Goal: Information Seeking & Learning: Learn about a topic

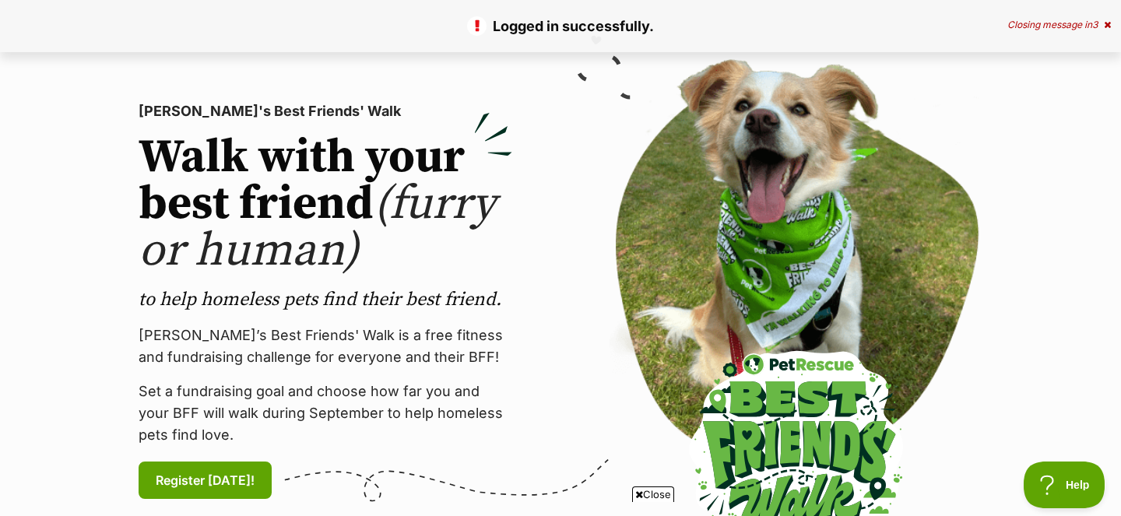
click at [1108, 26] on icon at bounding box center [1107, 24] width 7 height 9
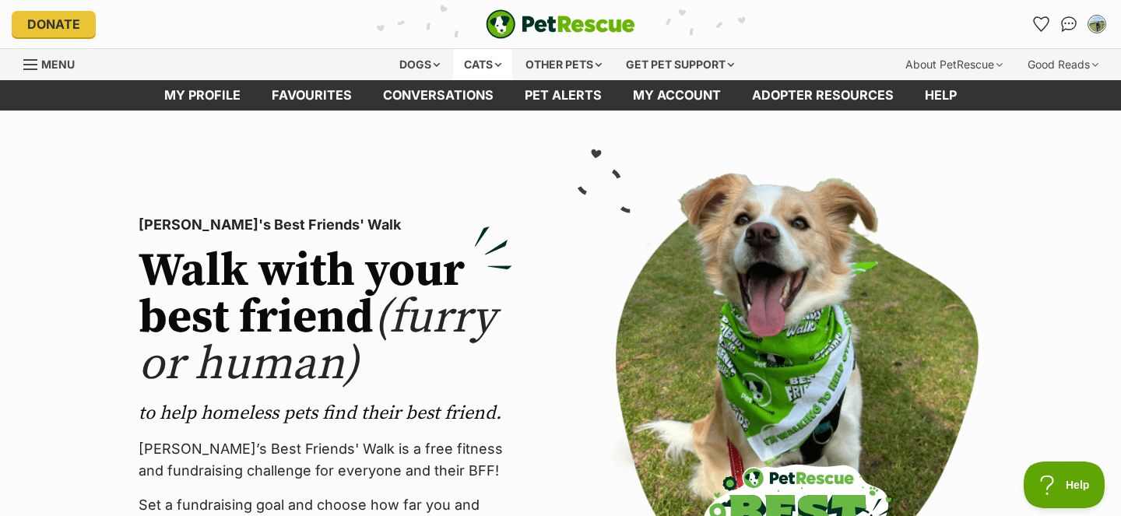
click at [476, 69] on div "Cats" at bounding box center [482, 64] width 59 height 31
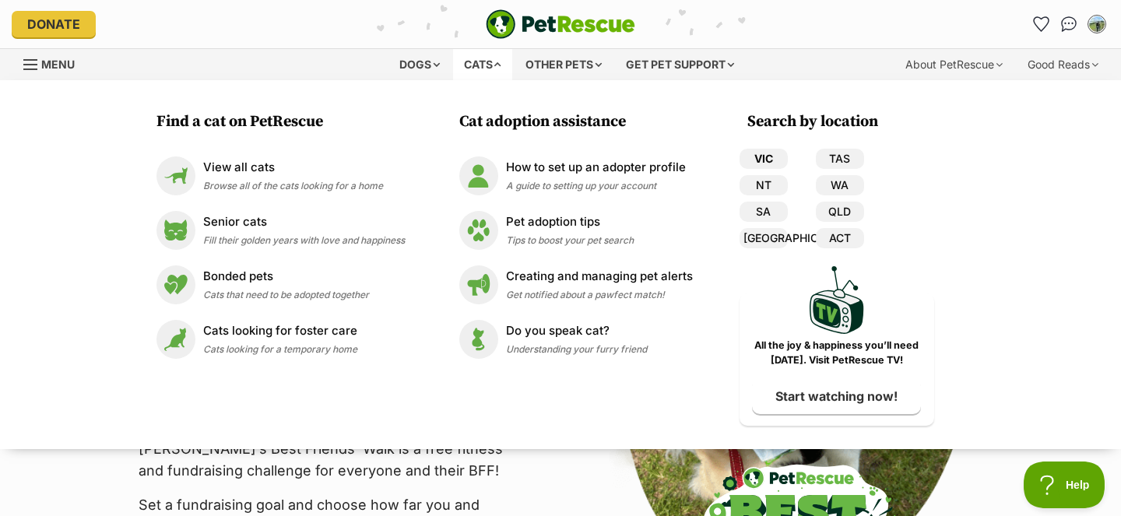
click at [775, 158] on link "VIC" at bounding box center [764, 159] width 48 height 20
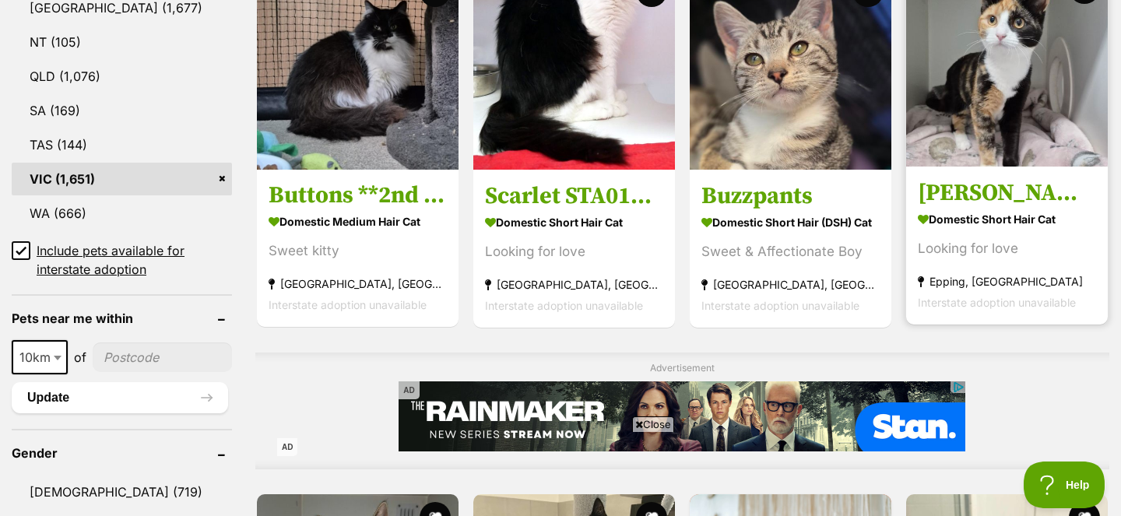
click at [968, 193] on h3 "Sharon" at bounding box center [1007, 193] width 178 height 30
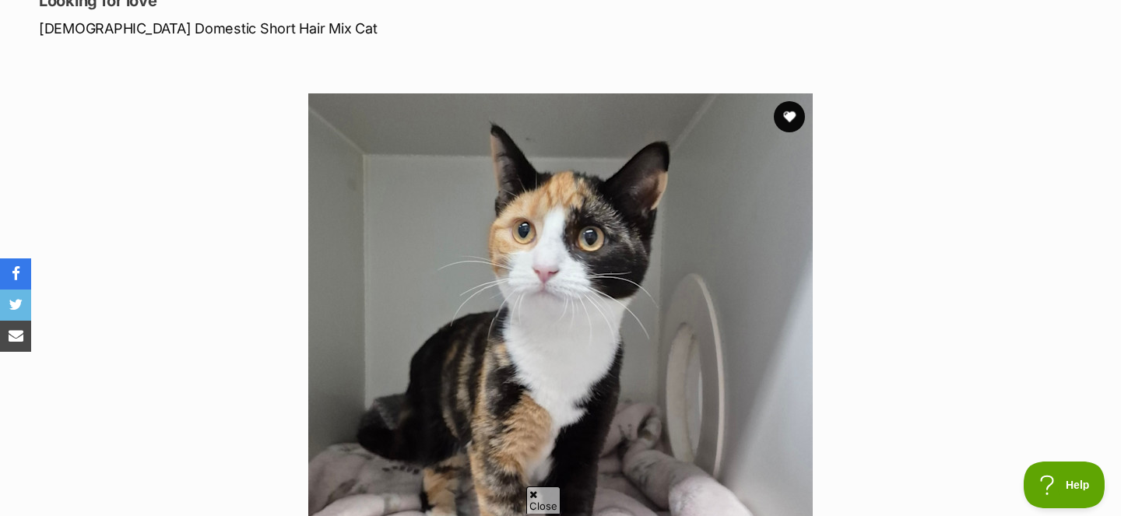
scroll to position [153, 0]
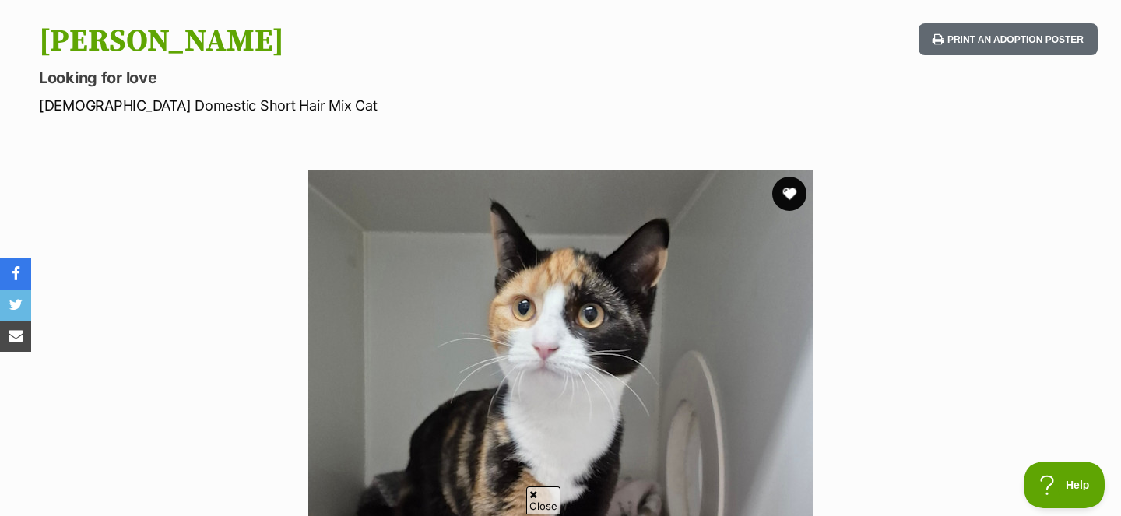
click at [796, 185] on button "favourite" at bounding box center [789, 194] width 34 height 34
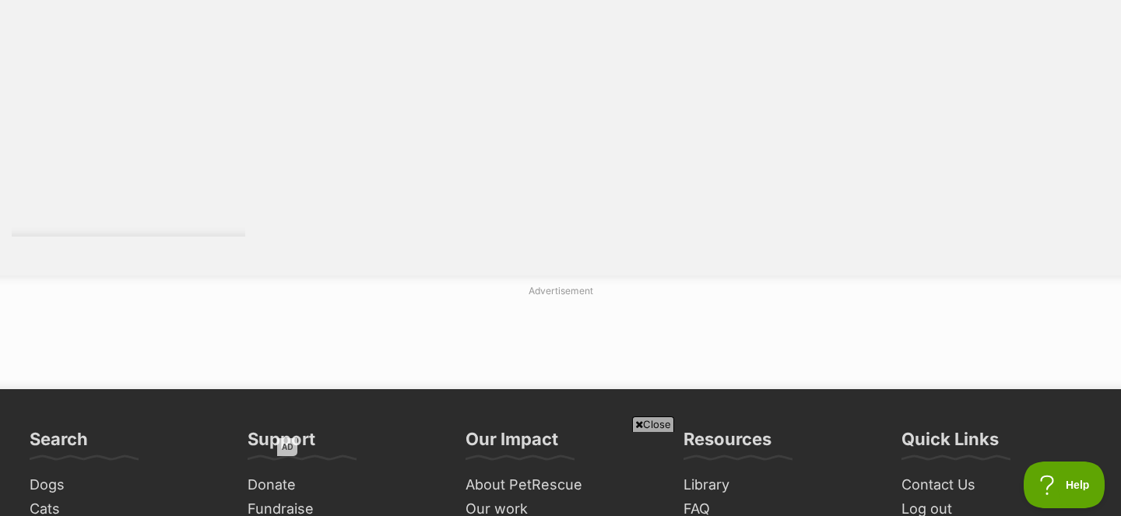
scroll to position [2783, 0]
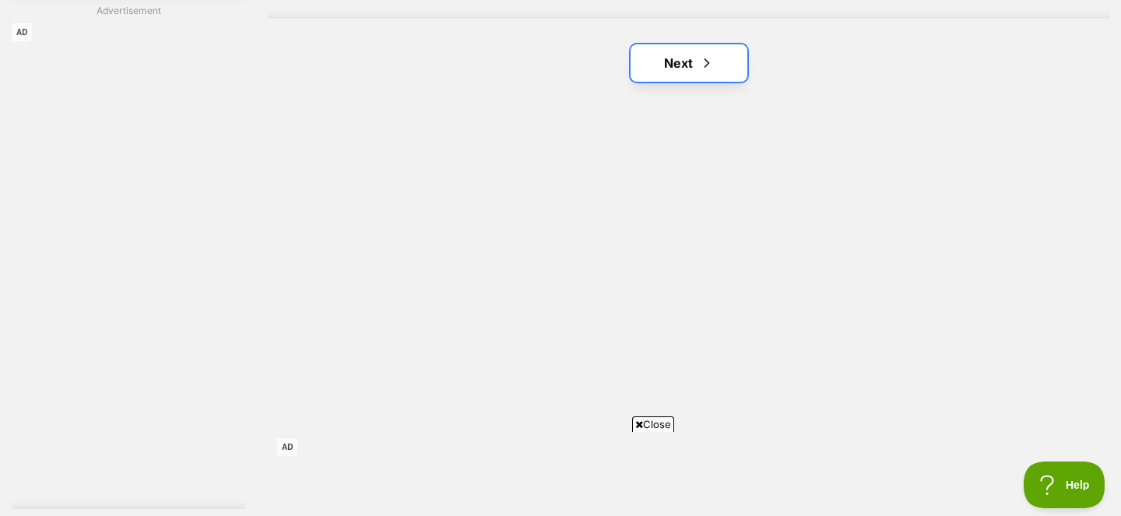
click at [699, 57] on span "Next page" at bounding box center [707, 63] width 16 height 19
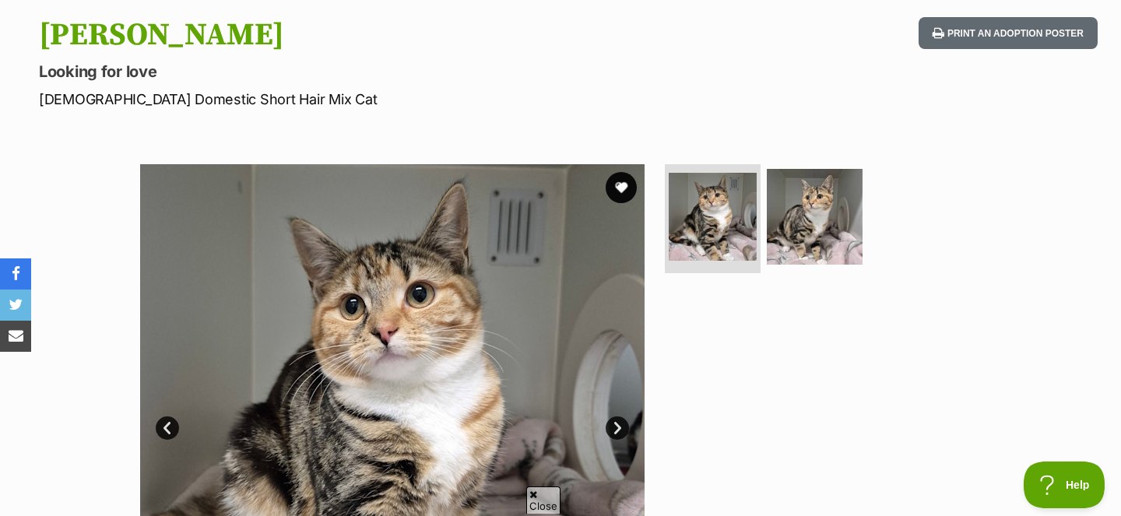
scroll to position [315, 0]
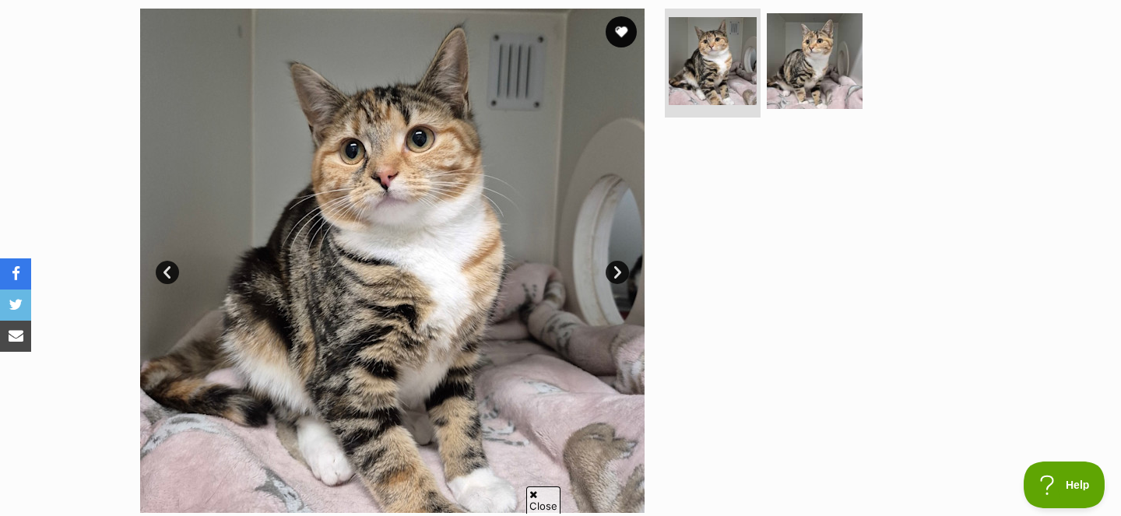
click at [615, 272] on link "Next" at bounding box center [617, 272] width 23 height 23
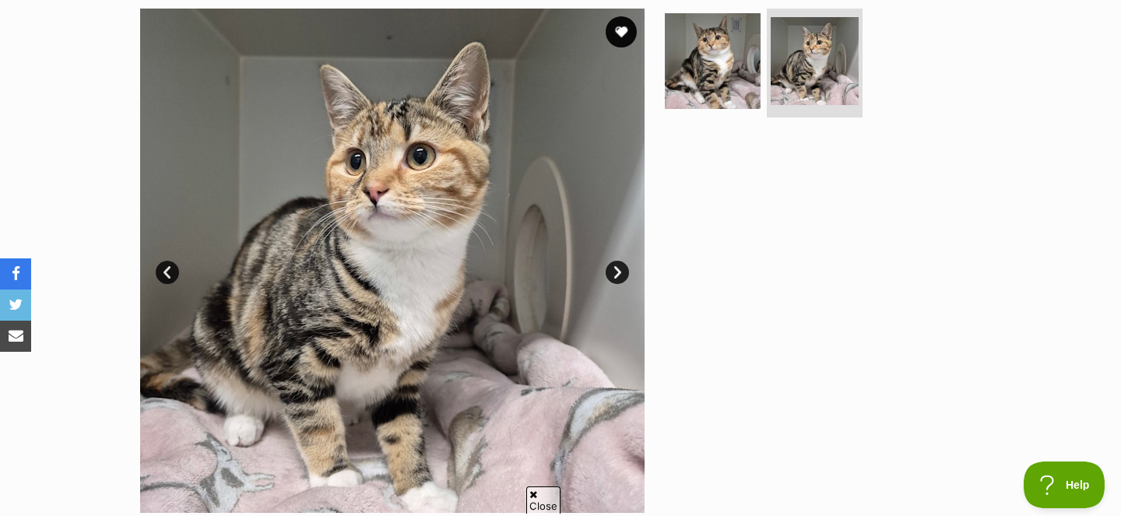
scroll to position [0, 0]
click at [160, 267] on link "Prev" at bounding box center [167, 272] width 23 height 23
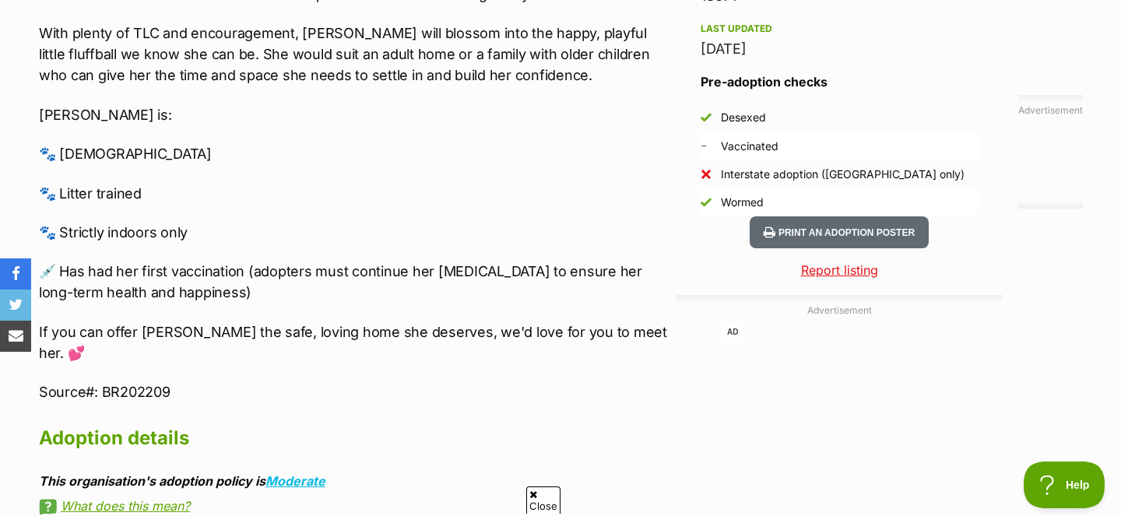
scroll to position [1563, 0]
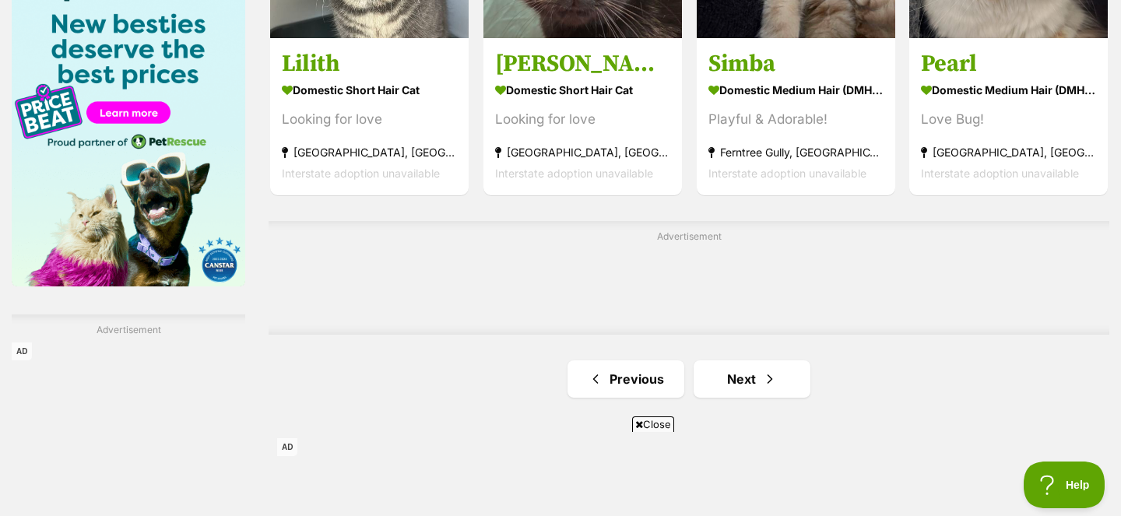
scroll to position [2570, 0]
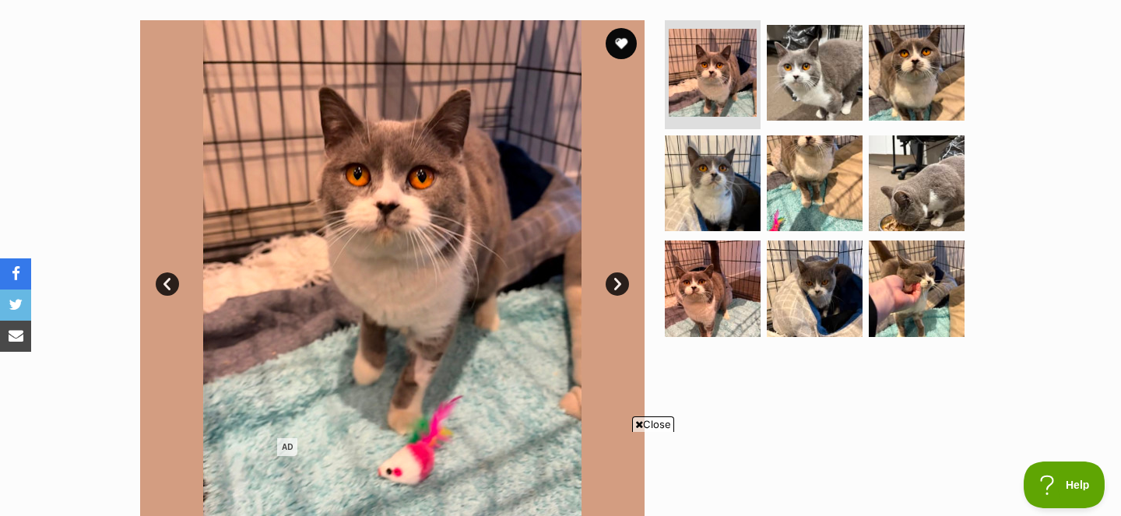
scroll to position [329, 0]
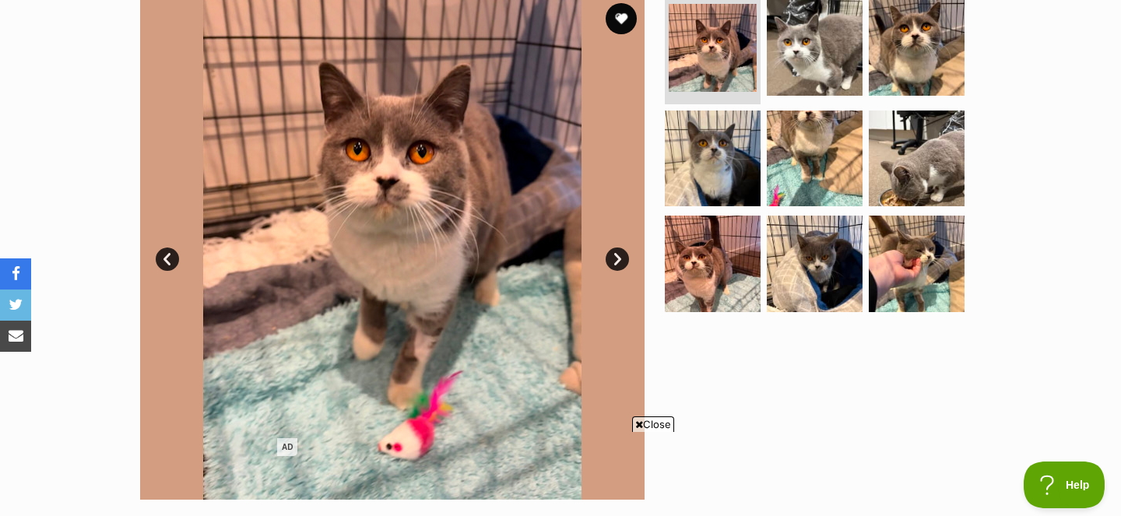
click at [625, 264] on link "Next" at bounding box center [617, 259] width 23 height 23
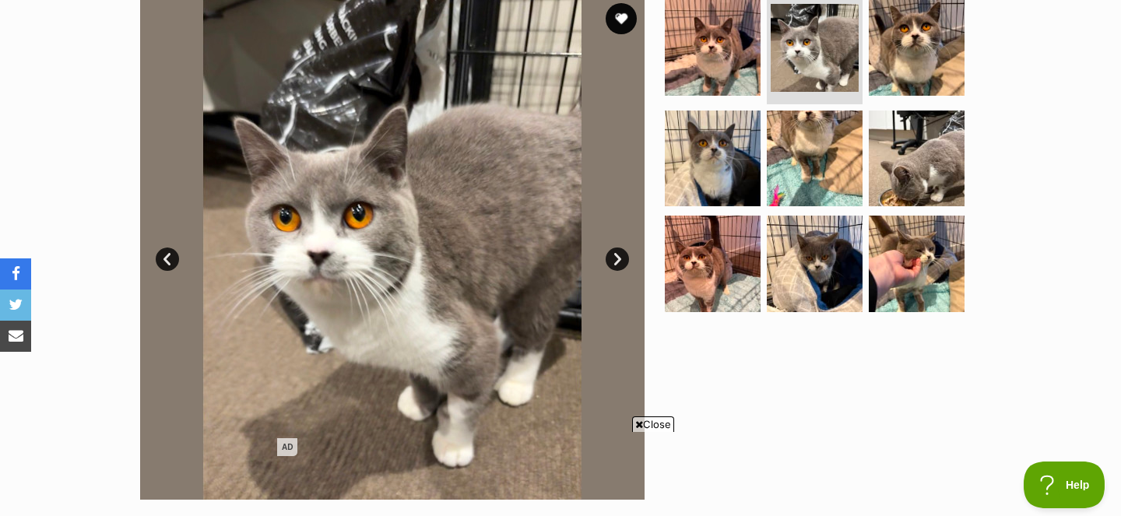
click at [625, 264] on link "Next" at bounding box center [617, 259] width 23 height 23
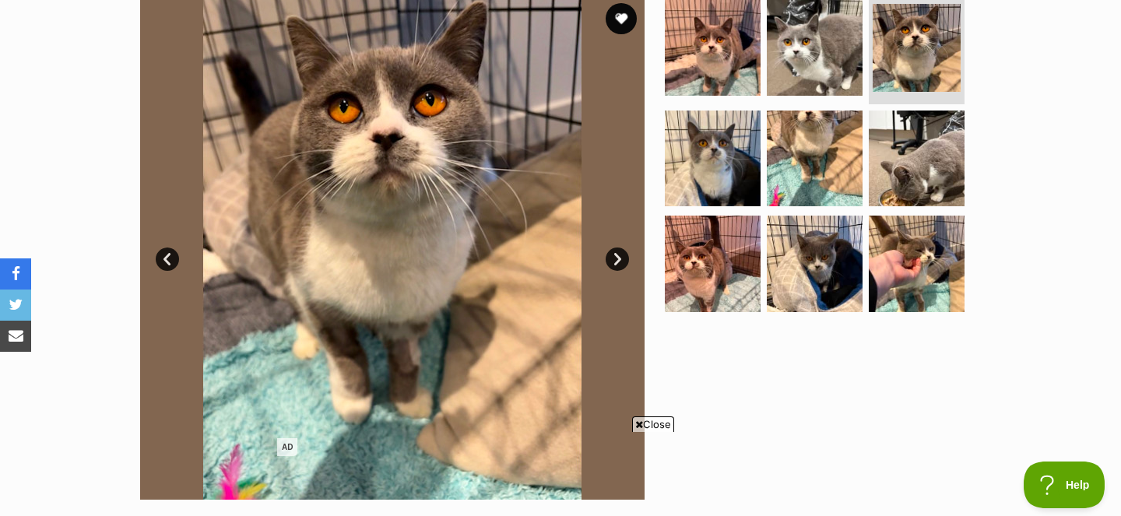
click at [625, 264] on link "Next" at bounding box center [617, 259] width 23 height 23
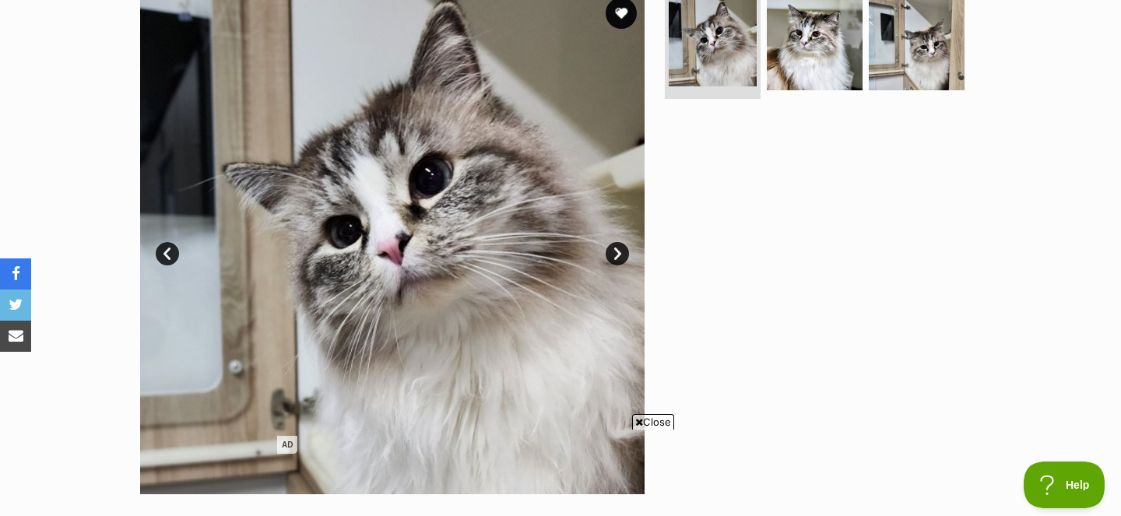
scroll to position [343, 0]
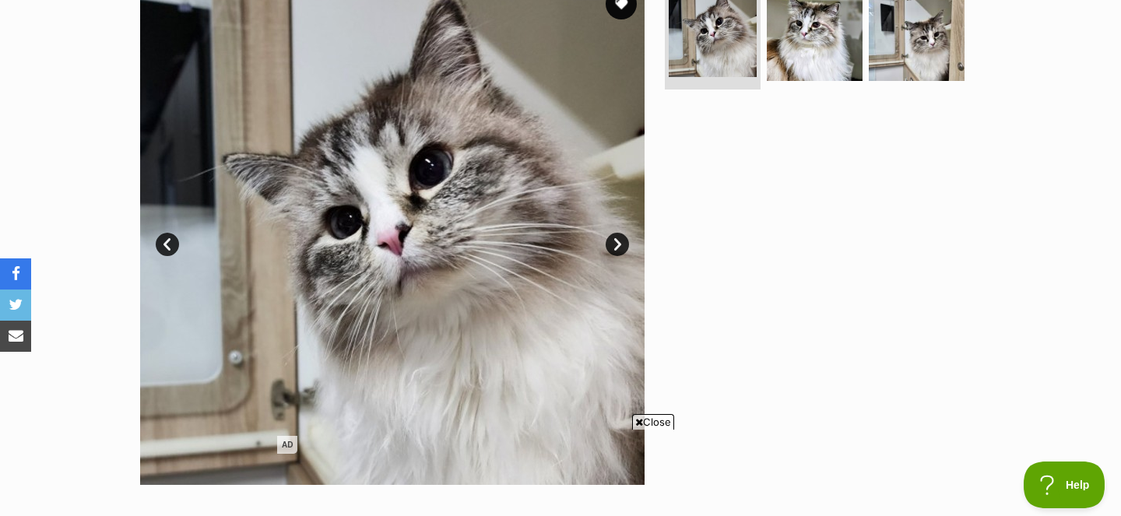
click at [617, 243] on link "Next" at bounding box center [617, 244] width 23 height 23
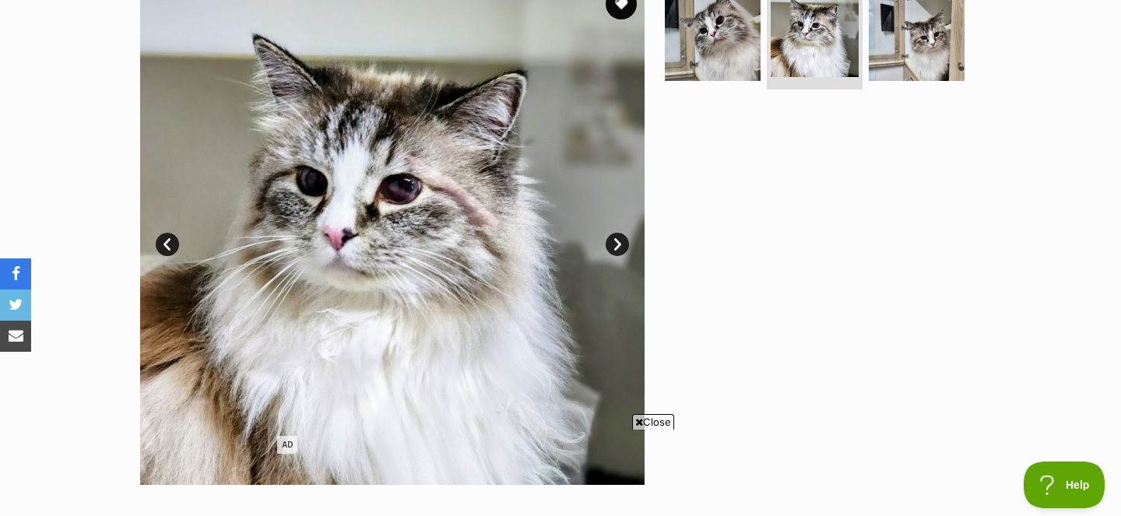
click at [617, 243] on link "Next" at bounding box center [617, 244] width 23 height 23
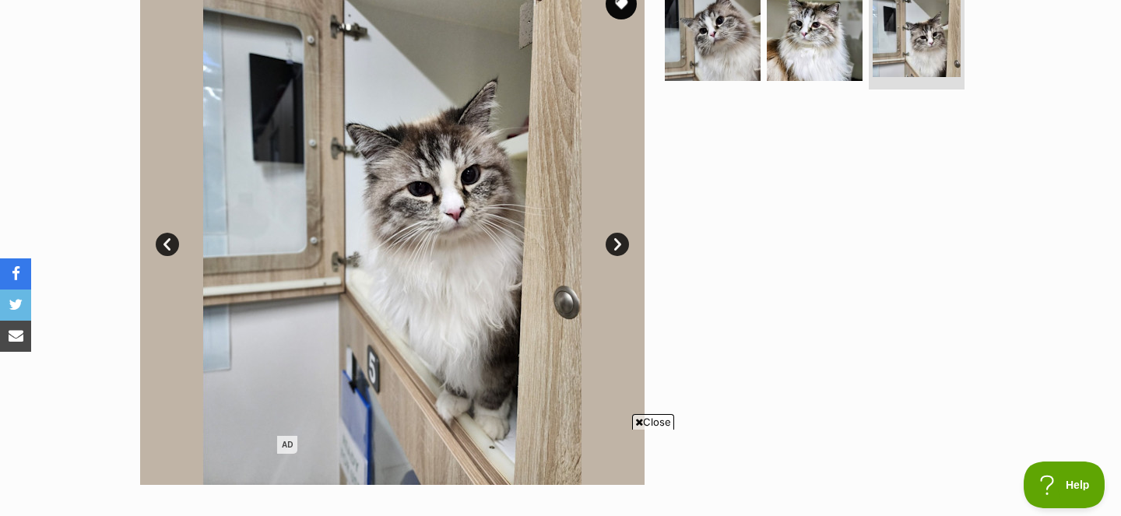
click at [617, 243] on link "Next" at bounding box center [617, 244] width 23 height 23
